Goal: Navigation & Orientation: Find specific page/section

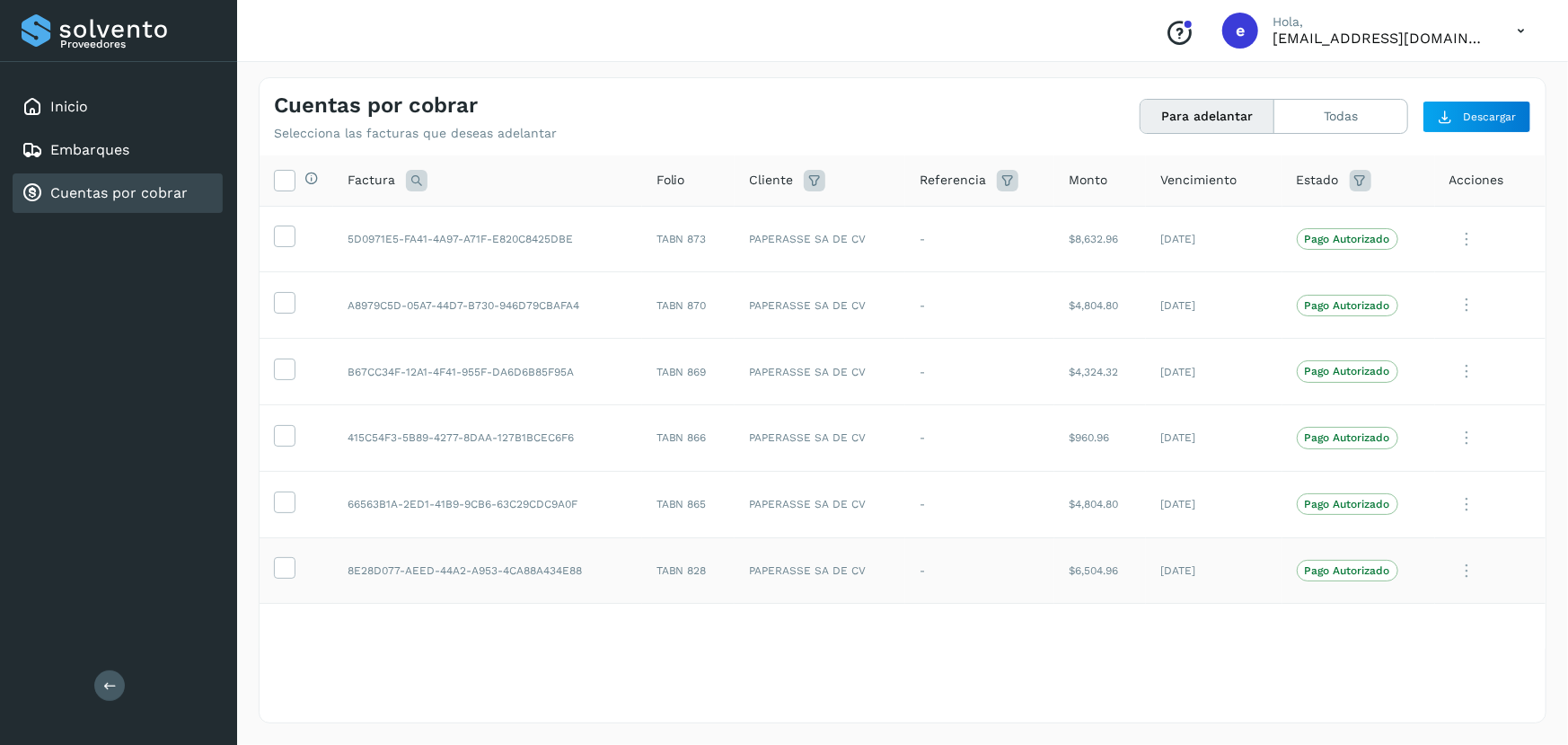
click at [260, 597] on td at bounding box center [296, 570] width 73 height 66
click at [299, 653] on div "Selecciona todas las facturas disponibles para adelanto Factura Folio Cliente R…" at bounding box center [902, 437] width 1286 height 565
click at [66, 96] on div "Inicio" at bounding box center [54, 107] width 66 height 22
